Goal: Transaction & Acquisition: Download file/media

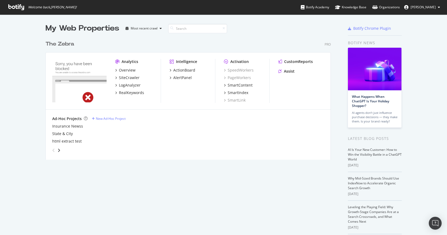
scroll to position [235, 447]
click at [128, 71] on div "Overview" at bounding box center [127, 70] width 17 height 5
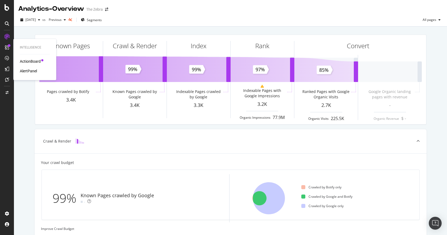
click at [26, 74] on div "Intelligence ActionBoard AlertPanel" at bounding box center [35, 59] width 39 height 39
click at [11, 69] on div at bounding box center [7, 69] width 9 height 9
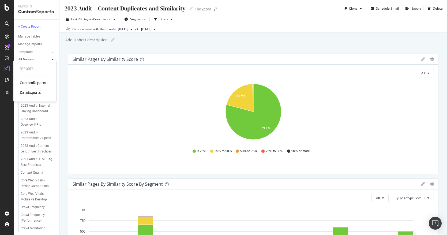
click at [32, 82] on div "CustomReports" at bounding box center [33, 82] width 26 height 5
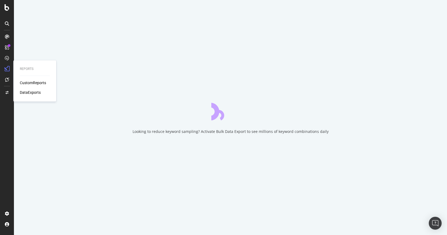
click at [30, 92] on div "DataExports" at bounding box center [30, 92] width 21 height 5
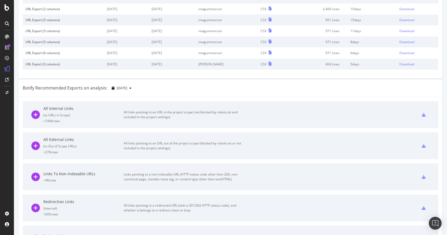
scroll to position [65, 0]
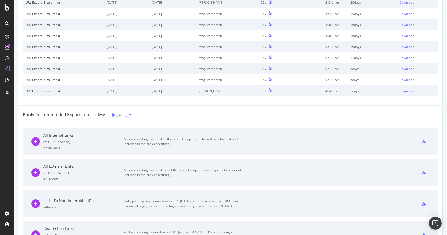
click at [134, 116] on div "button" at bounding box center [130, 114] width 6 height 3
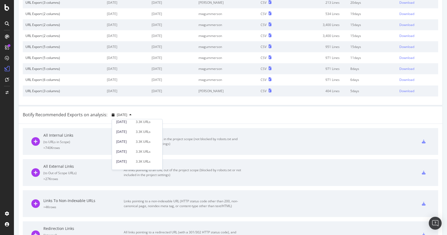
scroll to position [0, 0]
click at [147, 143] on div "3.4K URLs" at bounding box center [143, 144] width 15 height 5
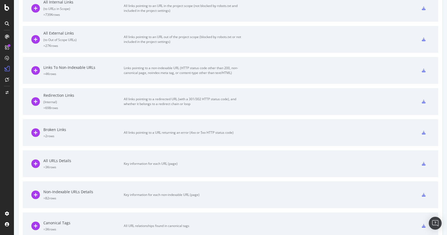
scroll to position [199, 0]
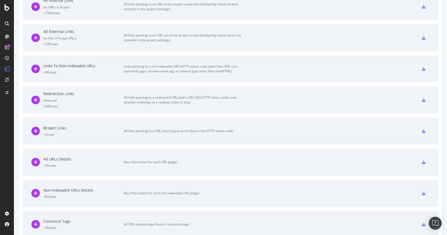
click at [150, 160] on div "Key information for each URL (page)" at bounding box center [184, 162] width 121 height 5
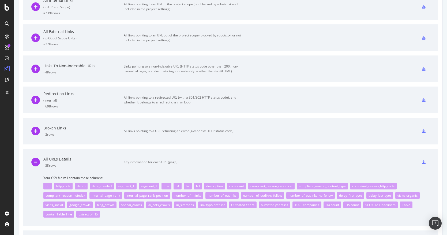
click at [425, 161] on icon at bounding box center [424, 162] width 4 height 4
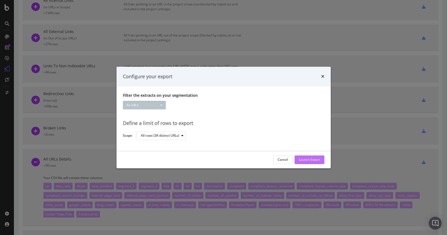
click at [318, 161] on div "Launch Export" at bounding box center [309, 160] width 21 height 5
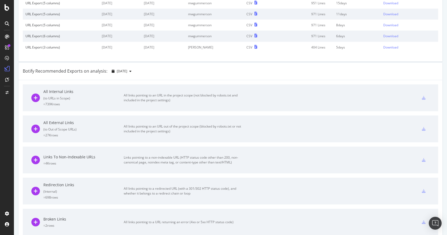
scroll to position [0, 0]
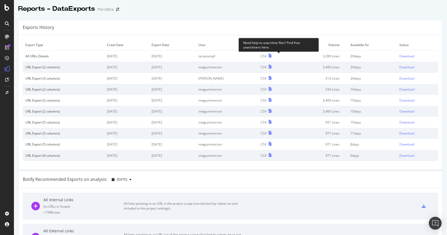
click at [272, 55] on icon at bounding box center [270, 56] width 3 height 4
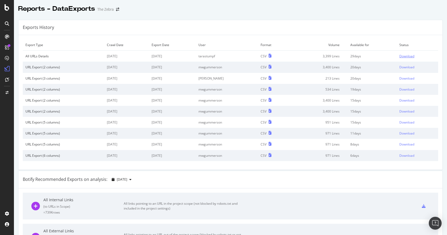
click at [413, 56] on div "Download" at bounding box center [407, 56] width 15 height 5
